Goal: Task Accomplishment & Management: Use online tool/utility

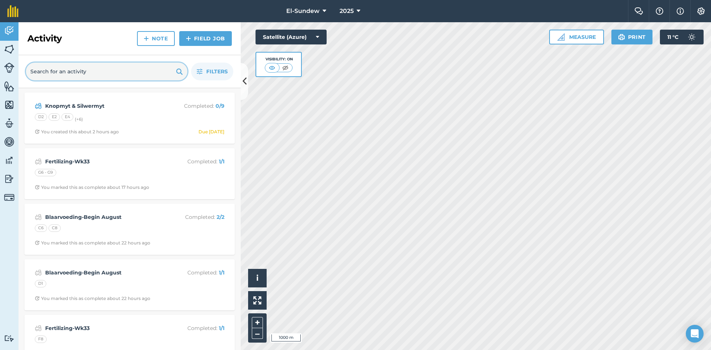
click at [74, 72] on input "text" at bounding box center [106, 72] width 161 height 18
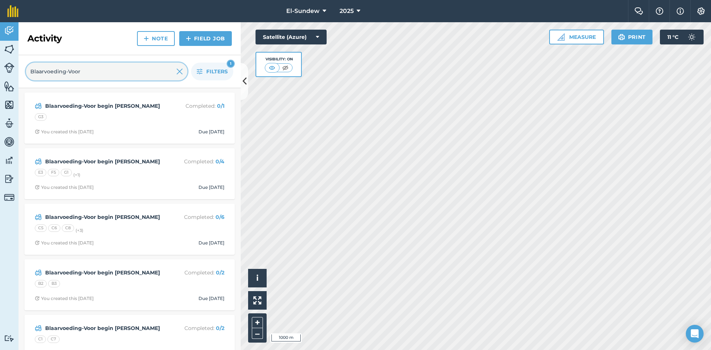
type input "Blaarvoeding-Voor"
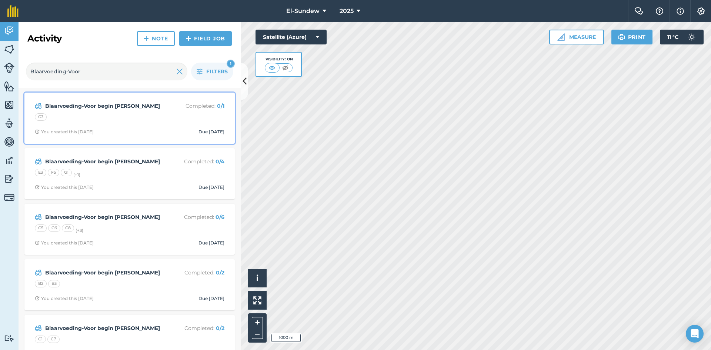
click at [125, 128] on div "Blaarvoeding-Voor begin [PERSON_NAME] Completed : 0 / 1 G3 You created this [DA…" at bounding box center [129, 118] width 201 height 42
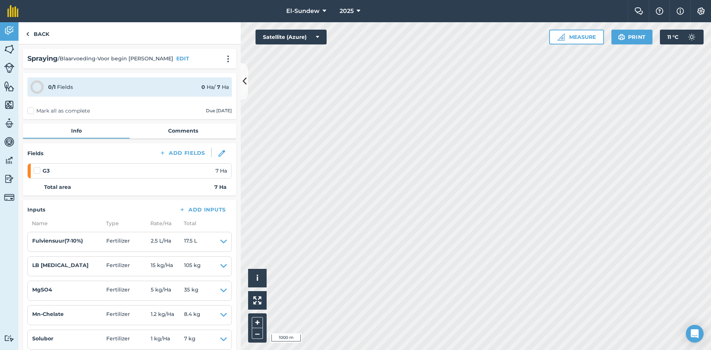
scroll to position [123, 0]
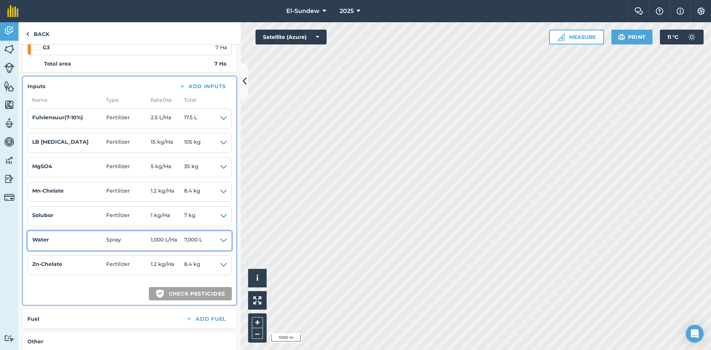
click at [220, 240] on icon at bounding box center [223, 241] width 7 height 10
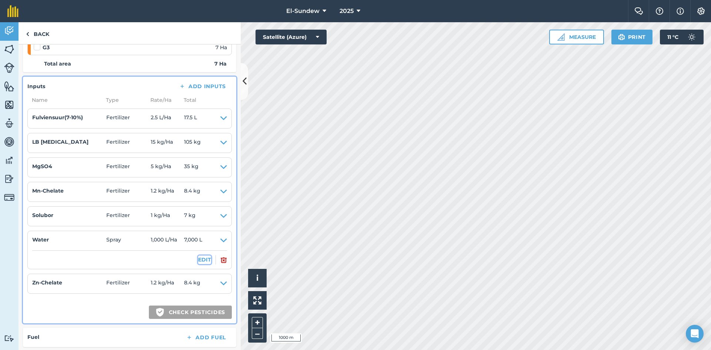
click at [198, 258] on button "EDIT" at bounding box center [204, 260] width 13 height 8
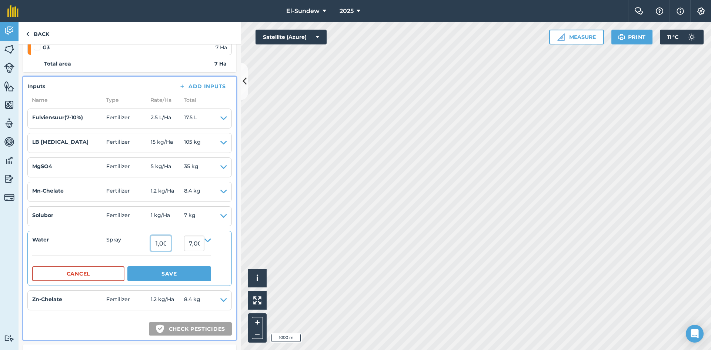
click at [171, 243] on input "1,000" at bounding box center [161, 244] width 20 height 16
type input "1,800"
type input "12,600"
click at [176, 272] on button "Save" at bounding box center [169, 273] width 84 height 15
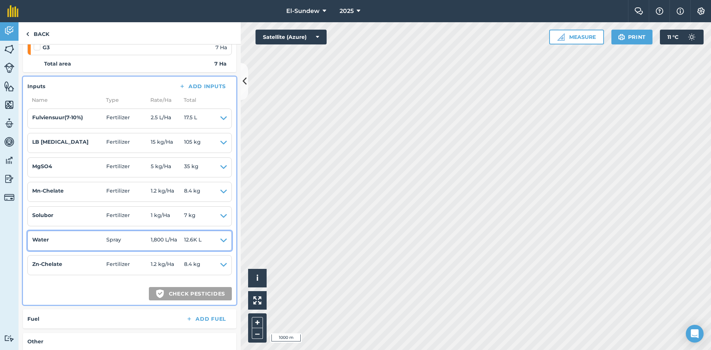
click at [220, 241] on icon at bounding box center [223, 241] width 7 height 10
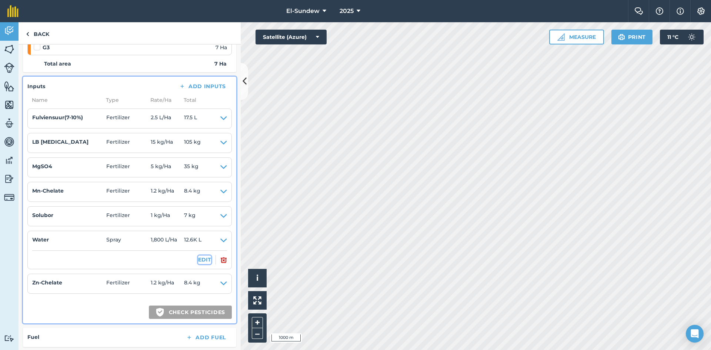
click at [198, 260] on button "EDIT" at bounding box center [204, 260] width 13 height 8
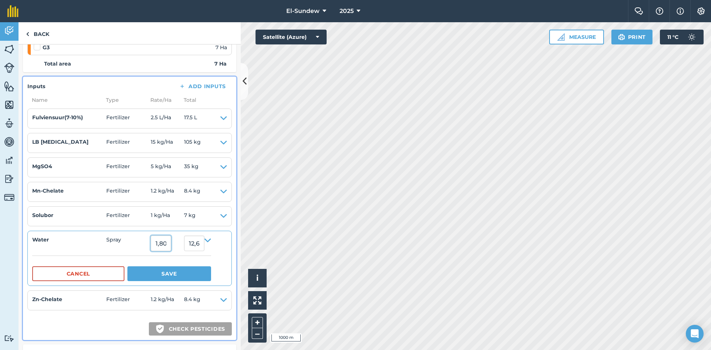
click at [171, 244] on input "1,800" at bounding box center [161, 244] width 20 height 16
type input "1,000"
type input "7,000"
click at [176, 277] on button "Save" at bounding box center [169, 273] width 84 height 15
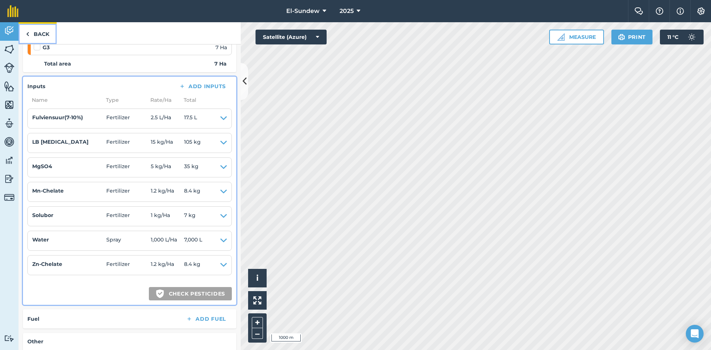
click at [32, 34] on link "Back" at bounding box center [38, 33] width 38 height 22
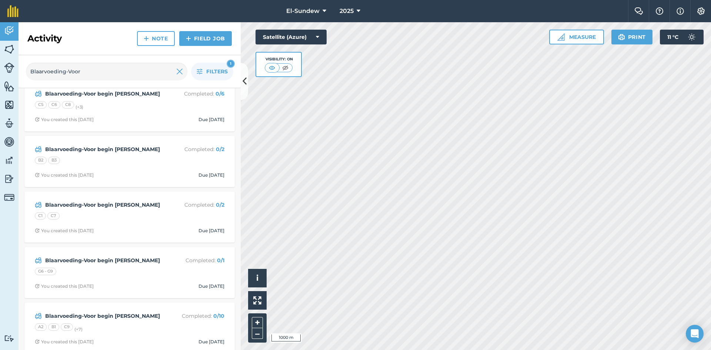
scroll to position [243, 0]
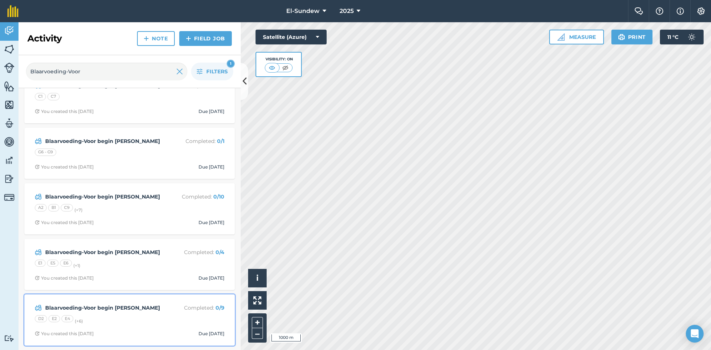
click at [139, 318] on div "D2 E2 E4 (+ 6 )" at bounding box center [130, 320] width 190 height 10
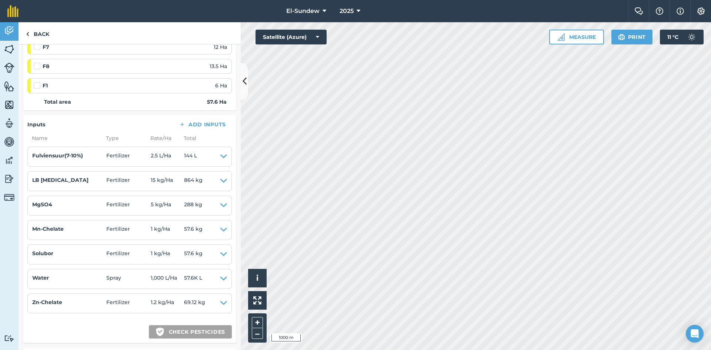
scroll to position [247, 0]
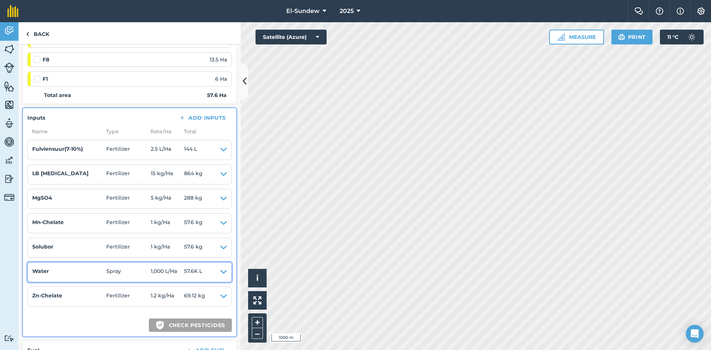
click at [220, 271] on icon at bounding box center [223, 272] width 7 height 10
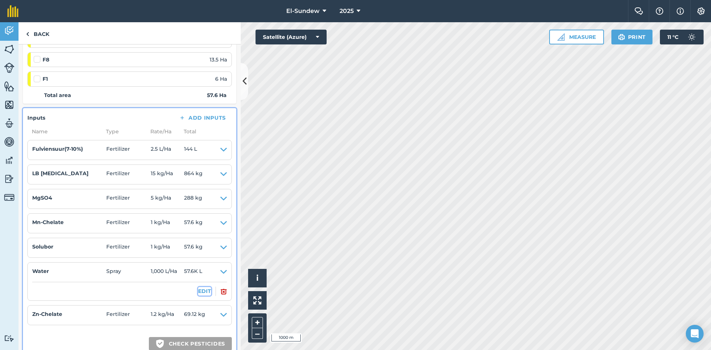
click at [200, 291] on button "EDIT" at bounding box center [204, 291] width 13 height 8
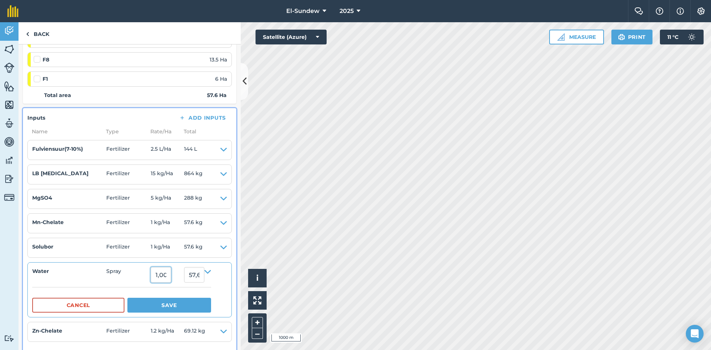
click at [171, 273] on input "1,000" at bounding box center [161, 275] width 20 height 16
type input "1,800"
type input "103,680"
click at [181, 300] on button "Save" at bounding box center [169, 305] width 84 height 15
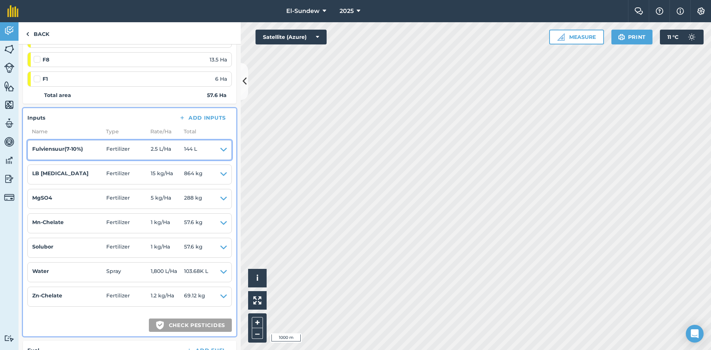
click at [220, 150] on icon at bounding box center [223, 150] width 7 height 10
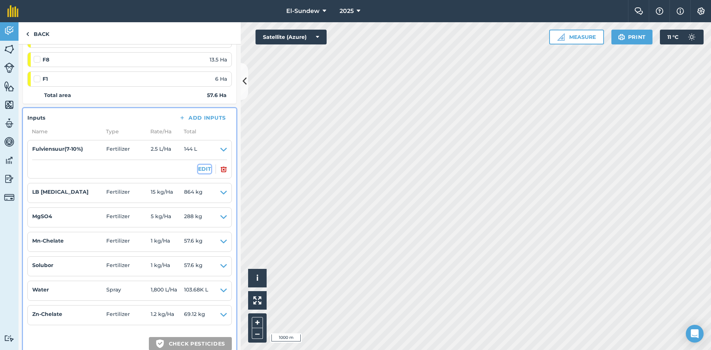
click at [203, 167] on button "EDIT" at bounding box center [204, 169] width 13 height 8
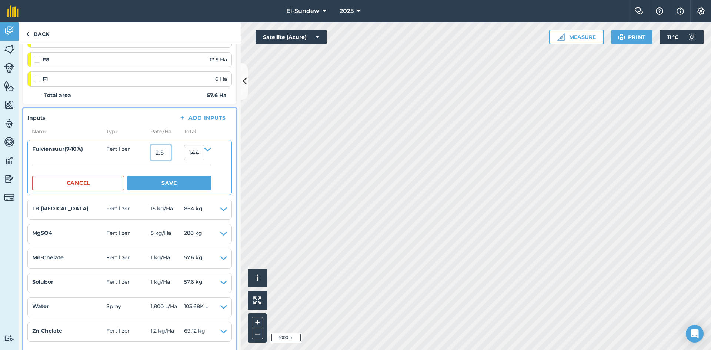
click at [171, 154] on input "2.5" at bounding box center [161, 153] width 20 height 16
type input "4.5"
type input "259.2"
click at [168, 182] on button "Save" at bounding box center [169, 183] width 84 height 15
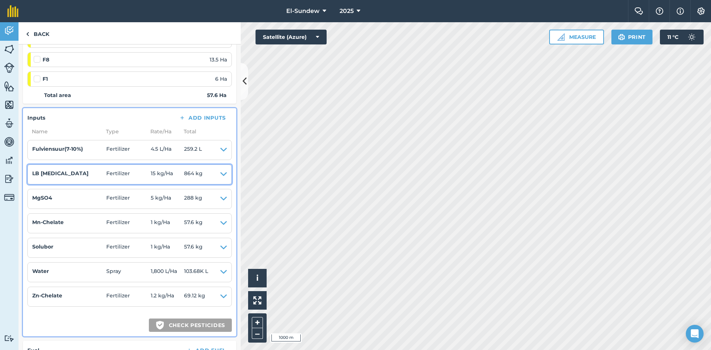
click at [220, 174] on icon at bounding box center [223, 174] width 7 height 10
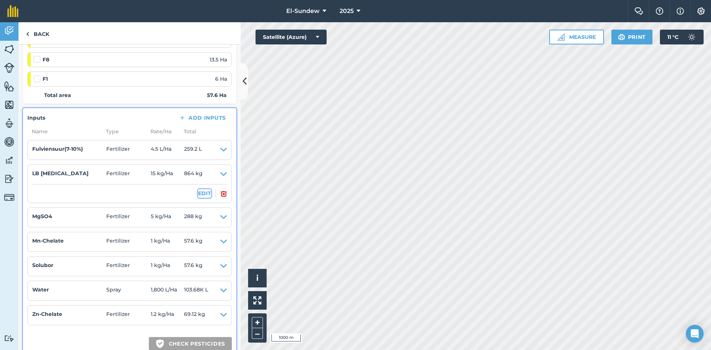
click at [202, 195] on button "EDIT" at bounding box center [204, 193] width 13 height 8
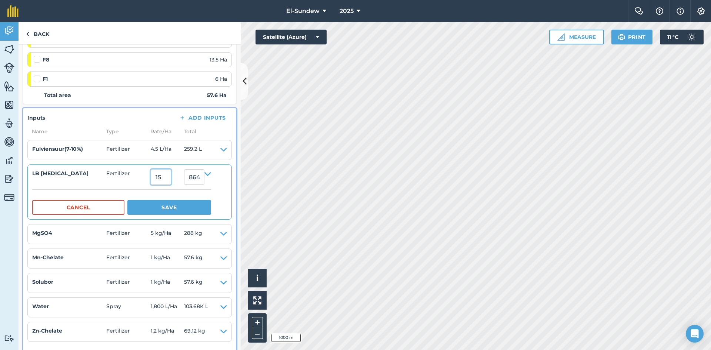
click at [171, 178] on input "15" at bounding box center [161, 177] width 20 height 16
type input "27"
type input "1,555.2"
click at [175, 209] on button "Save" at bounding box center [169, 207] width 84 height 15
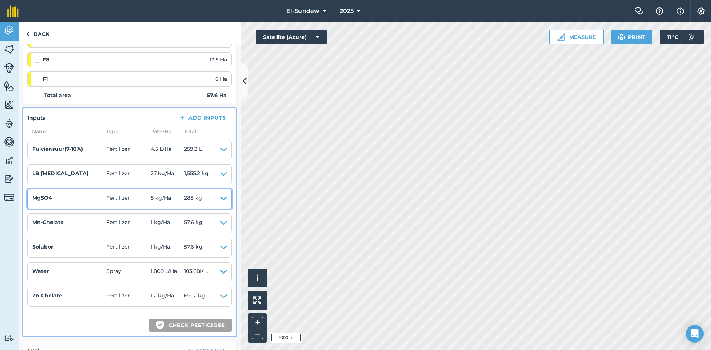
click at [220, 197] on icon at bounding box center [223, 199] width 7 height 10
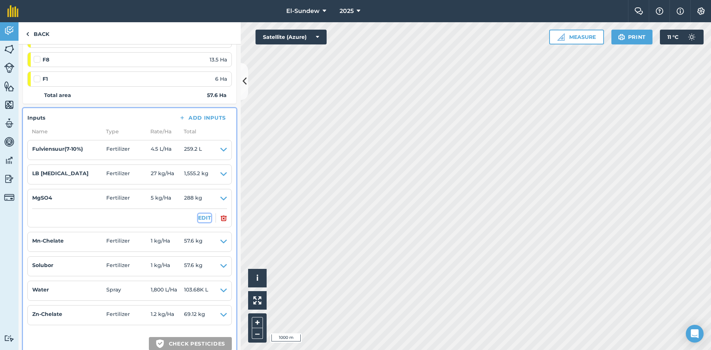
click at [199, 218] on button "EDIT" at bounding box center [204, 218] width 13 height 8
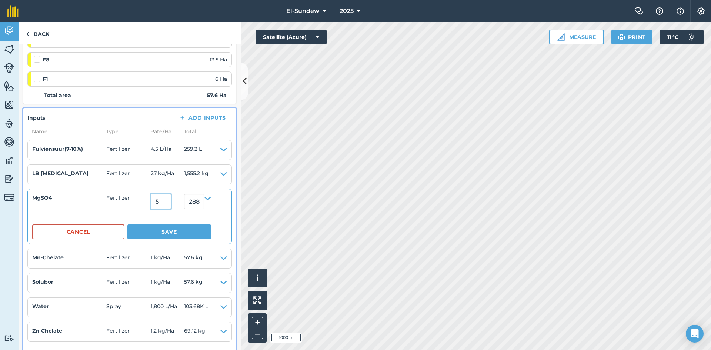
click at [171, 201] on input "5" at bounding box center [161, 202] width 20 height 16
type input "9"
type input "518.4"
click at [183, 234] on button "Save" at bounding box center [169, 231] width 84 height 15
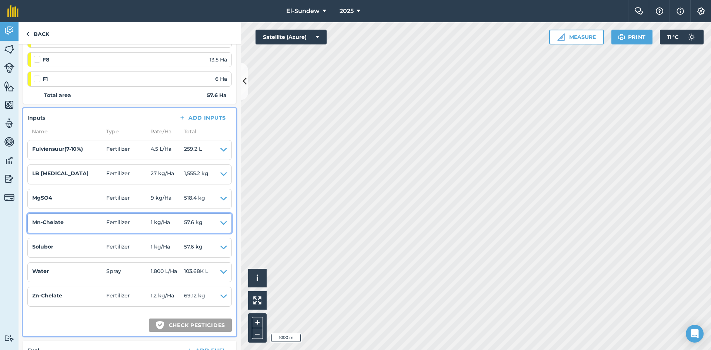
click at [214, 223] on summary "Mn-Chelate Fertilizer 1 kg / Ha 57.6 kg" at bounding box center [129, 223] width 195 height 10
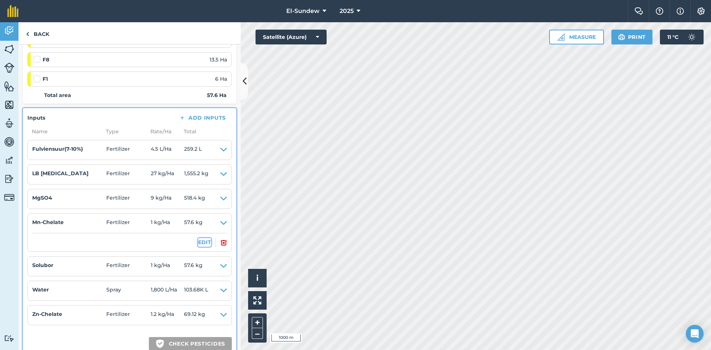
click at [198, 243] on button "EDIT" at bounding box center [204, 242] width 13 height 8
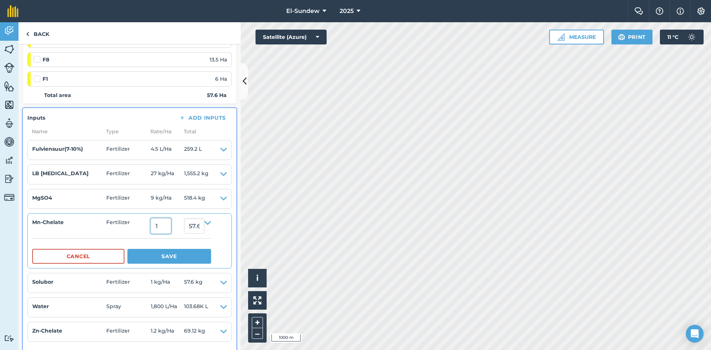
click at [170, 226] on input "1" at bounding box center [161, 226] width 20 height 16
type input "1.8"
type input "103.68"
click at [176, 253] on button "Save" at bounding box center [169, 256] width 84 height 15
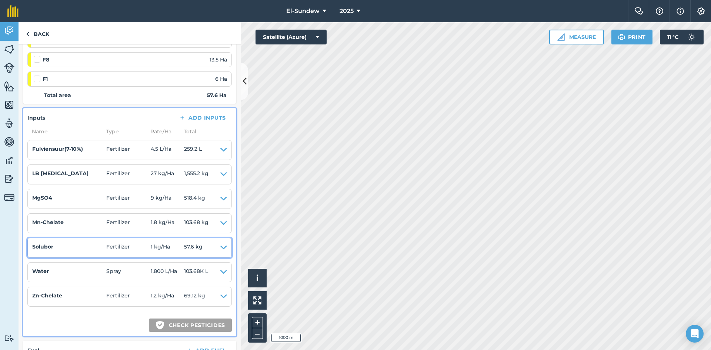
click at [220, 250] on icon at bounding box center [223, 248] width 7 height 10
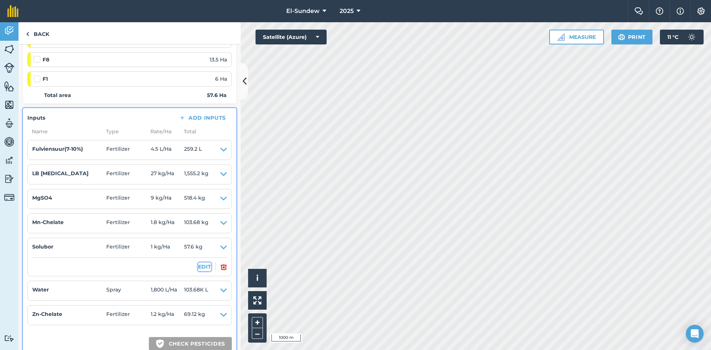
click at [198, 268] on button "EDIT" at bounding box center [204, 267] width 13 height 8
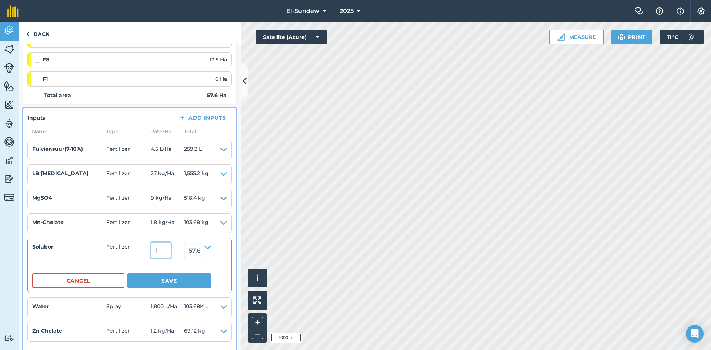
click at [170, 250] on input "1" at bounding box center [161, 251] width 20 height 16
type input "1.8"
type input "103.68"
click at [171, 281] on button "Save" at bounding box center [169, 280] width 84 height 15
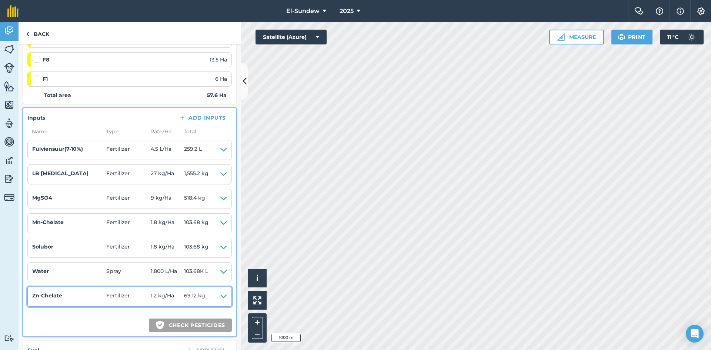
click at [220, 296] on icon at bounding box center [223, 296] width 7 height 10
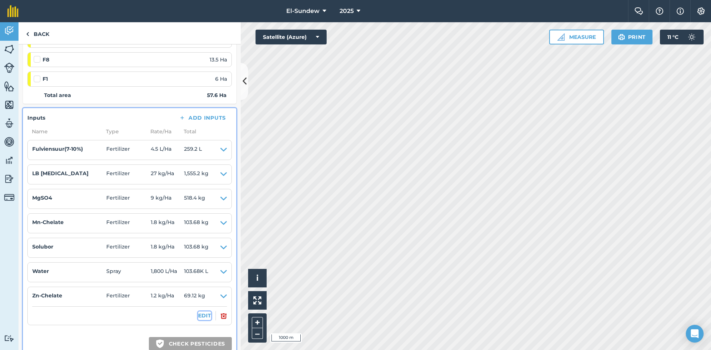
click at [200, 315] on button "EDIT" at bounding box center [204, 315] width 13 height 8
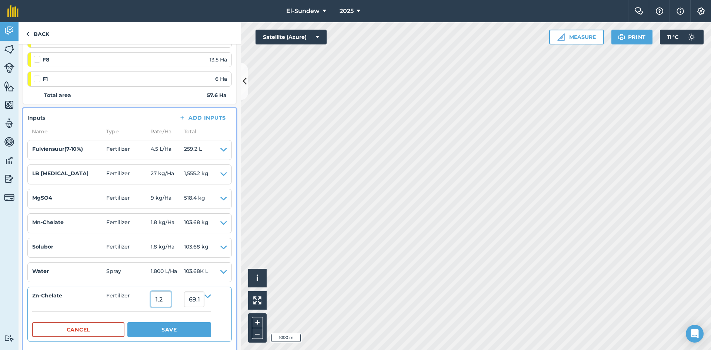
click at [171, 299] on input "1.2" at bounding box center [161, 299] width 20 height 16
type input "2.16"
type input "124.41600000000001"
click at [176, 329] on button "Save" at bounding box center [169, 329] width 84 height 15
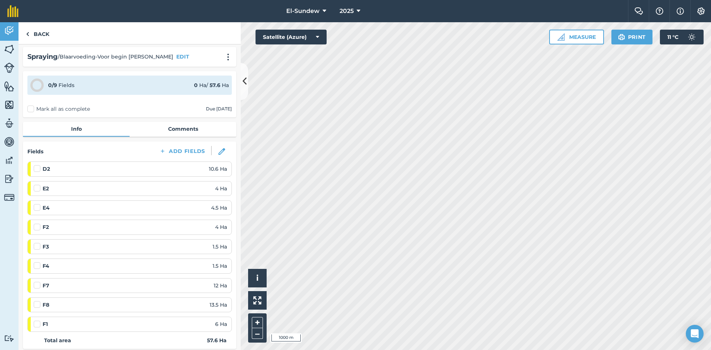
scroll to position [0, 0]
click at [38, 36] on link "Back" at bounding box center [38, 33] width 38 height 22
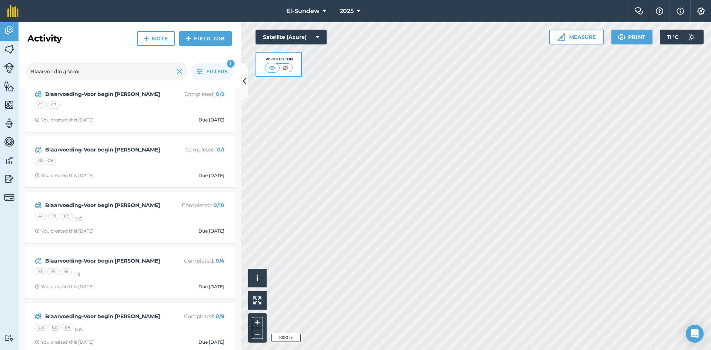
scroll to position [243, 0]
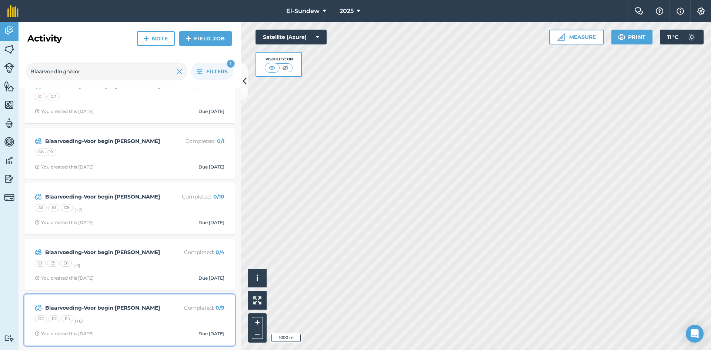
click at [126, 319] on div "D2 E2 E4 (+ 6 )" at bounding box center [130, 320] width 190 height 10
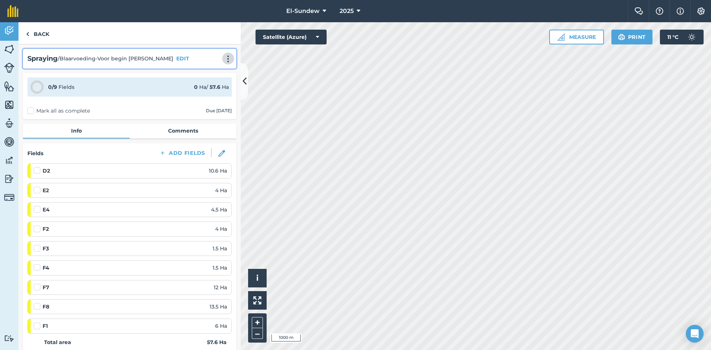
click at [224, 57] on img at bounding box center [228, 58] width 9 height 7
click at [202, 71] on link "Print" at bounding box center [212, 74] width 47 height 15
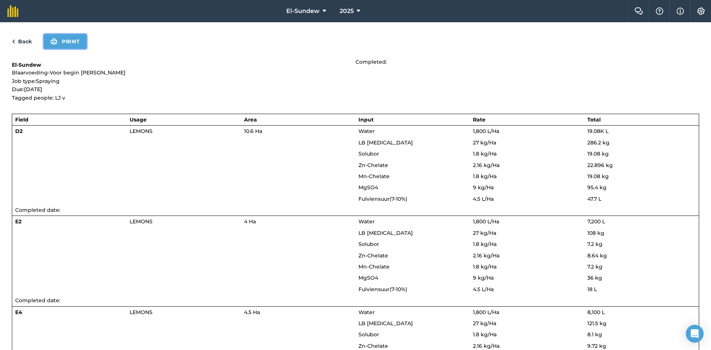
click at [67, 43] on button "Print" at bounding box center [65, 41] width 43 height 15
